Goal: Go to known website: Access a specific website the user already knows

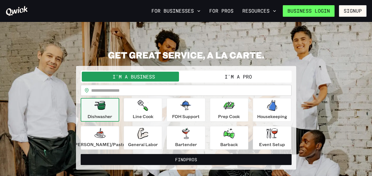
click at [317, 11] on link "Business Login" at bounding box center [308, 11] width 52 height 12
click at [306, 10] on link "Business Login" at bounding box center [308, 11] width 52 height 12
